Goal: Task Accomplishment & Management: Complete application form

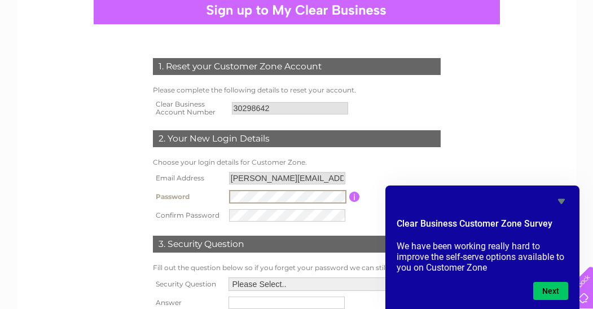
scroll to position [169, 0]
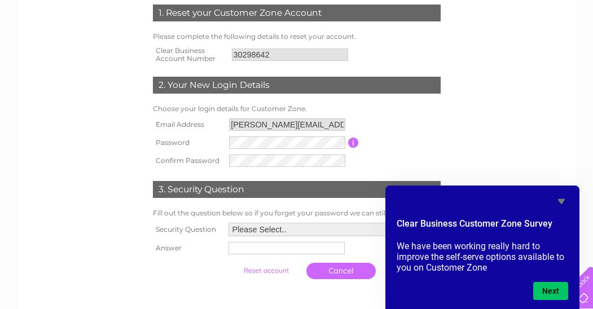
click at [561, 199] on icon "Hide survey" at bounding box center [561, 201] width 7 height 5
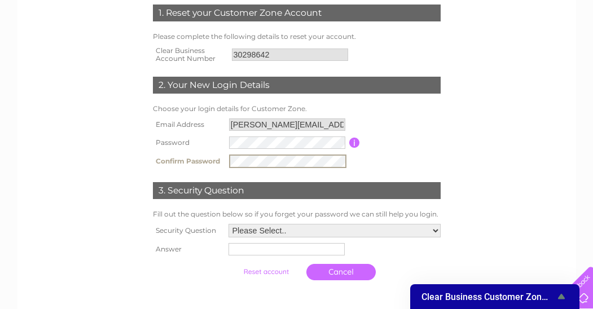
click at [436, 228] on select "Please Select.. In what town or city was your first job? In what town or city d…" at bounding box center [335, 231] width 212 height 14
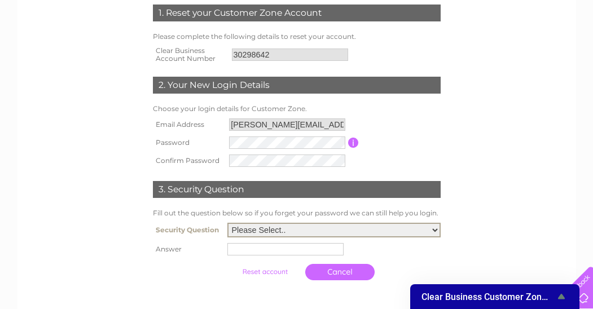
select select "4"
click at [228, 224] on select "Please Select.. In what town or city was your first job? In what town or city d…" at bounding box center [334, 230] width 213 height 15
click at [238, 252] on input "text" at bounding box center [286, 249] width 116 height 12
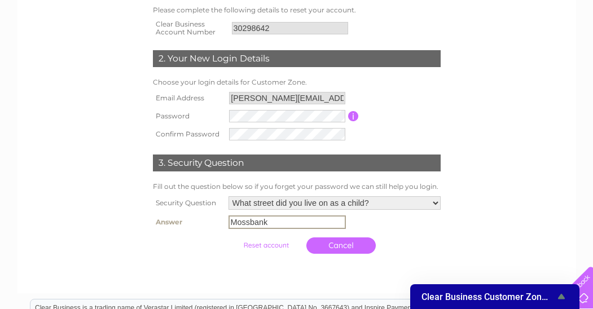
scroll to position [212, 0]
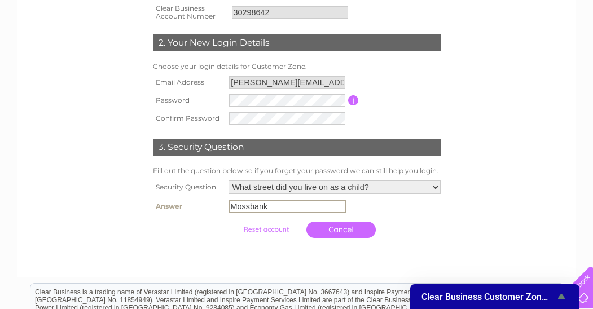
type input "Mossbank"
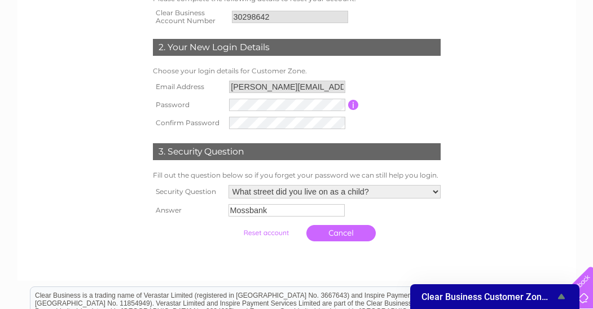
scroll to position [226, 0]
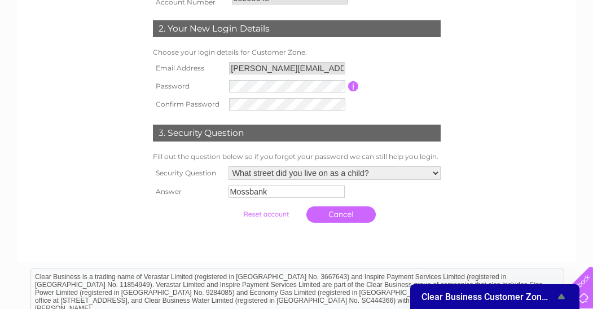
click at [266, 215] on input "submit" at bounding box center [266, 215] width 69 height 16
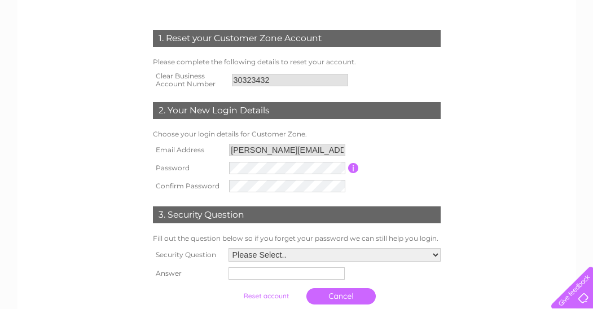
scroll to position [169, 0]
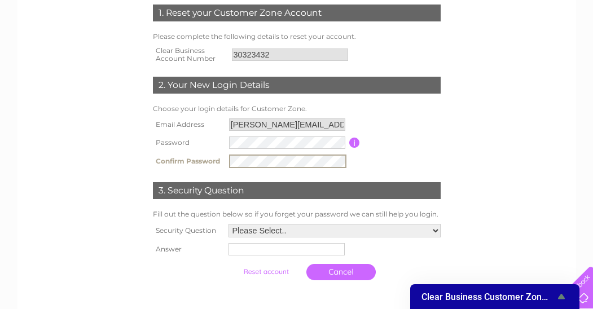
drag, startPoint x: 435, startPoint y: 233, endPoint x: 420, endPoint y: 236, distance: 15.1
click at [435, 233] on select "Please Select.. In what town or city was your first job? In what town or city d…" at bounding box center [335, 231] width 212 height 14
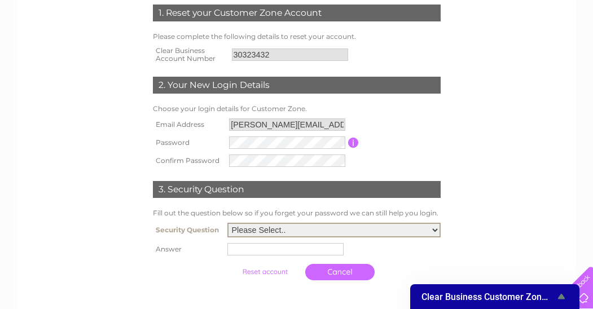
select select "4"
click at [228, 224] on select "Please Select.. In what town or city was your first job? In what town or city d…" at bounding box center [334, 230] width 213 height 15
click at [244, 250] on input "text" at bounding box center [286, 249] width 116 height 12
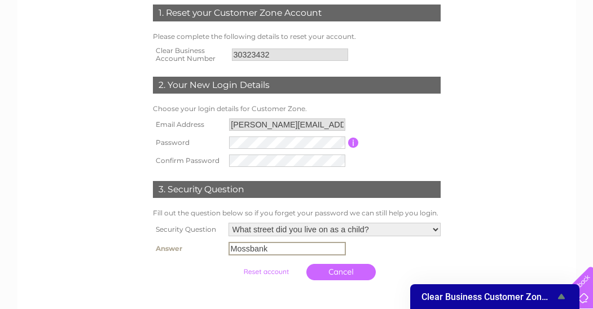
type input "Mossbank"
click at [268, 272] on input "submit" at bounding box center [266, 271] width 69 height 16
